Goal: Navigation & Orientation: Go to known website

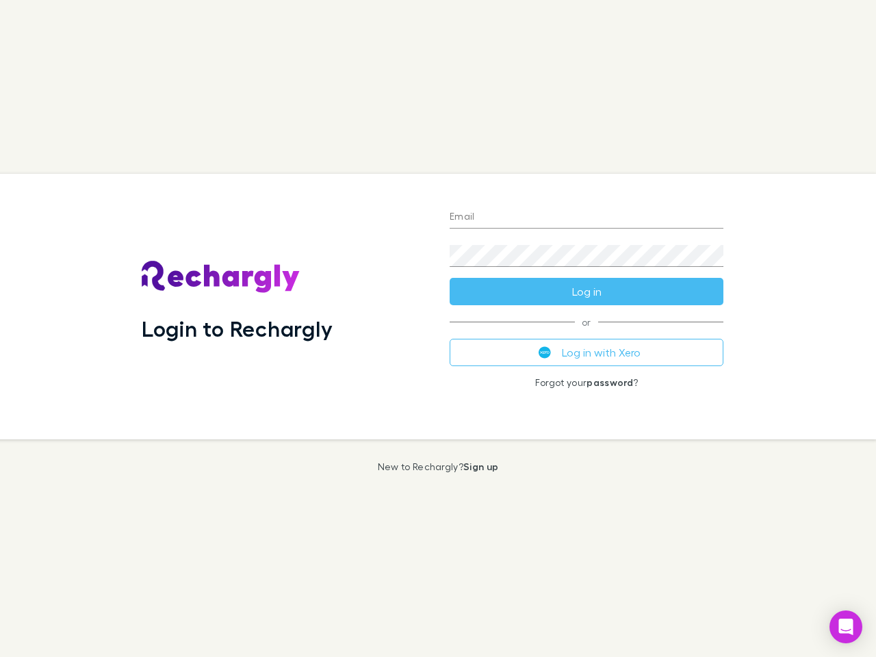
click at [438, 328] on div "Login to Rechargly" at bounding box center [285, 306] width 308 height 265
click at [586, 218] on input "Email" at bounding box center [587, 218] width 274 height 22
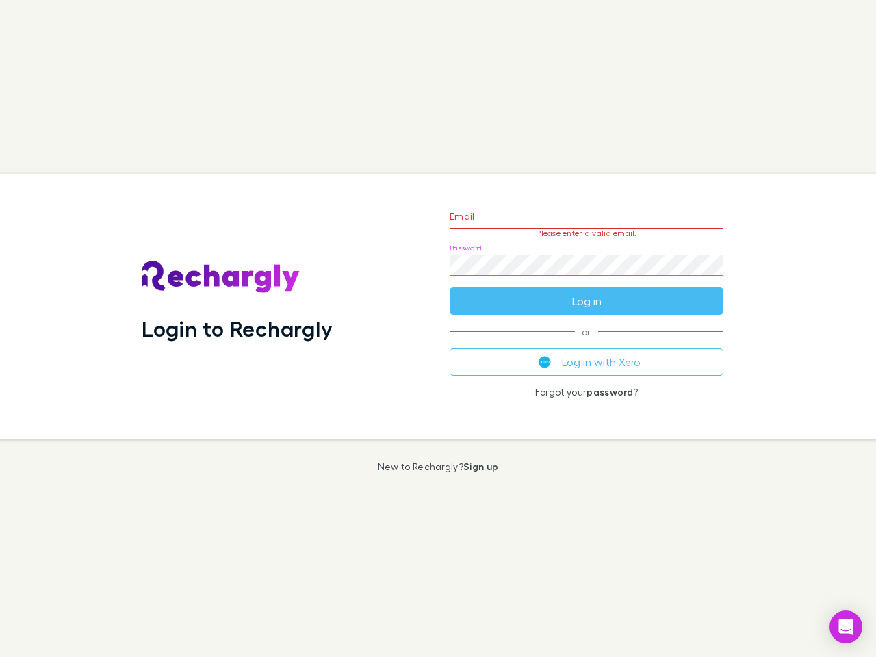
click at [586, 291] on form "Email Please enter a valid email. Password Log in" at bounding box center [587, 255] width 274 height 119
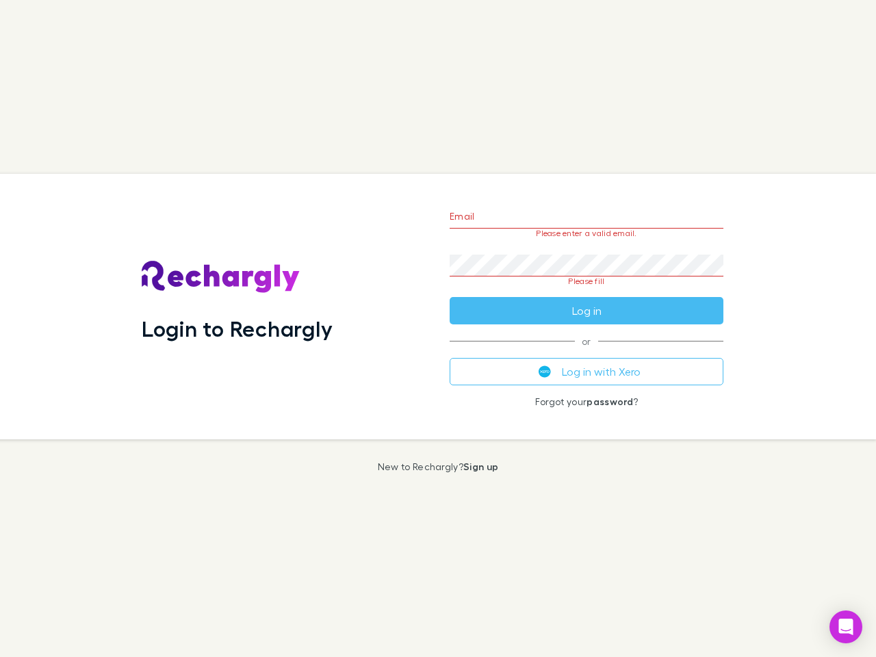
click at [586, 352] on div "Email Please enter a valid email. Password Please fill Log in or Log in with Xe…" at bounding box center [587, 306] width 296 height 265
click at [846, 627] on icon "Open Intercom Messenger" at bounding box center [846, 627] width 14 height 16
